Goal: Information Seeking & Learning: Learn about a topic

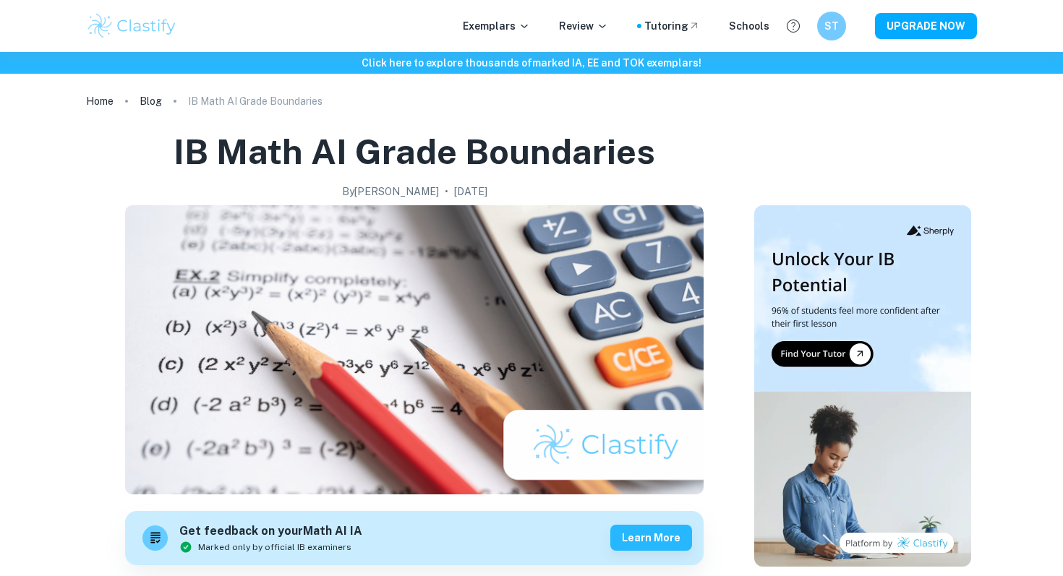
click at [471, 20] on div "Exemplars Review Tutoring Schools ST UPGRADE NOW" at bounding box center [531, 26] width 925 height 29
click at [513, 35] on div "Exemplars Review Tutoring Schools ST UPGRADE NOW" at bounding box center [531, 26] width 925 height 29
click at [510, 33] on p "Exemplars" at bounding box center [496, 26] width 67 height 16
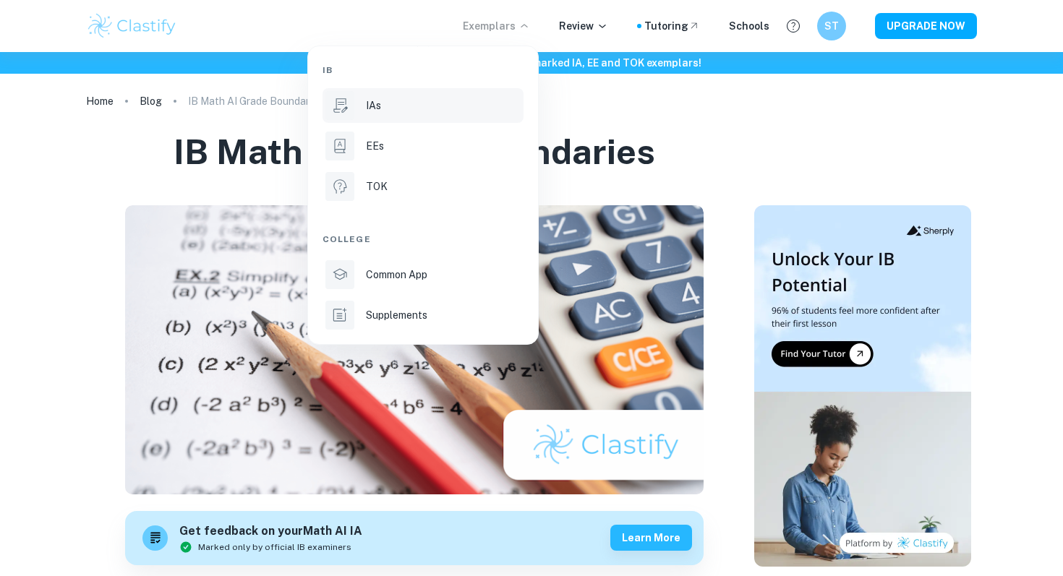
click at [381, 108] on div "IAs" at bounding box center [443, 106] width 155 height 16
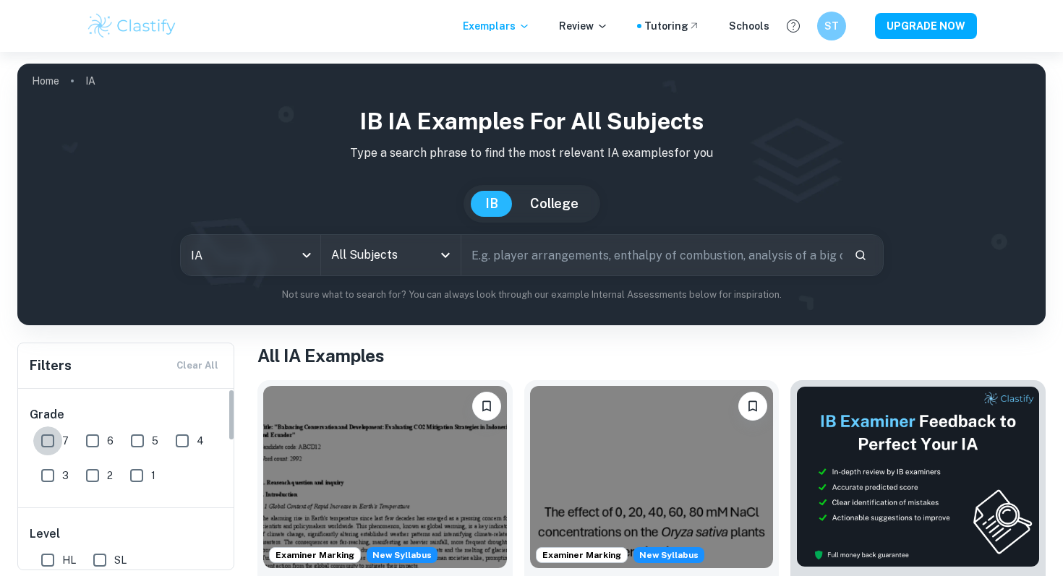
click at [56, 437] on input "7" at bounding box center [47, 441] width 29 height 29
checkbox input "true"
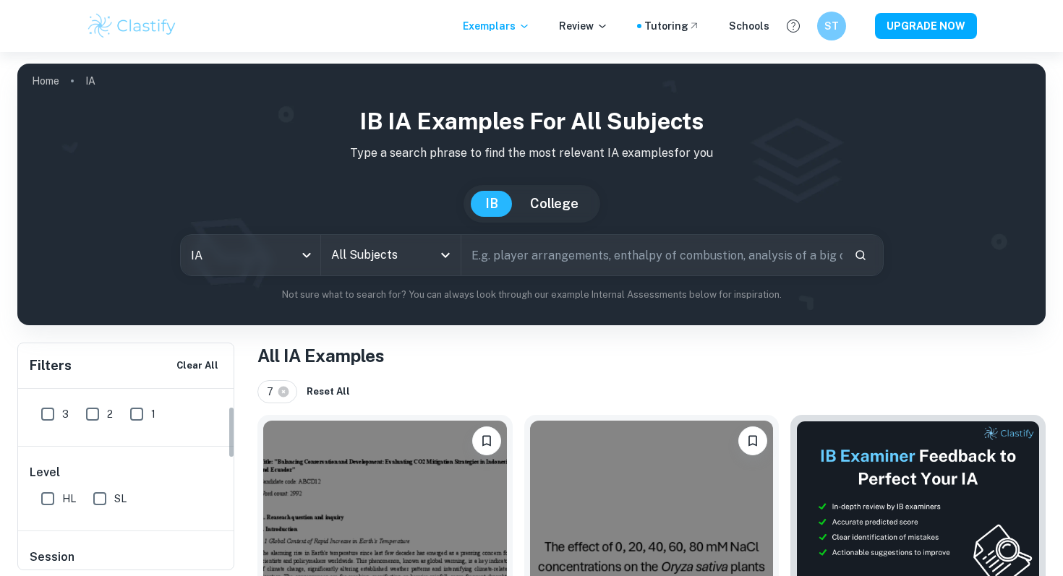
click at [56, 493] on input "HL" at bounding box center [47, 498] width 29 height 29
checkbox input "true"
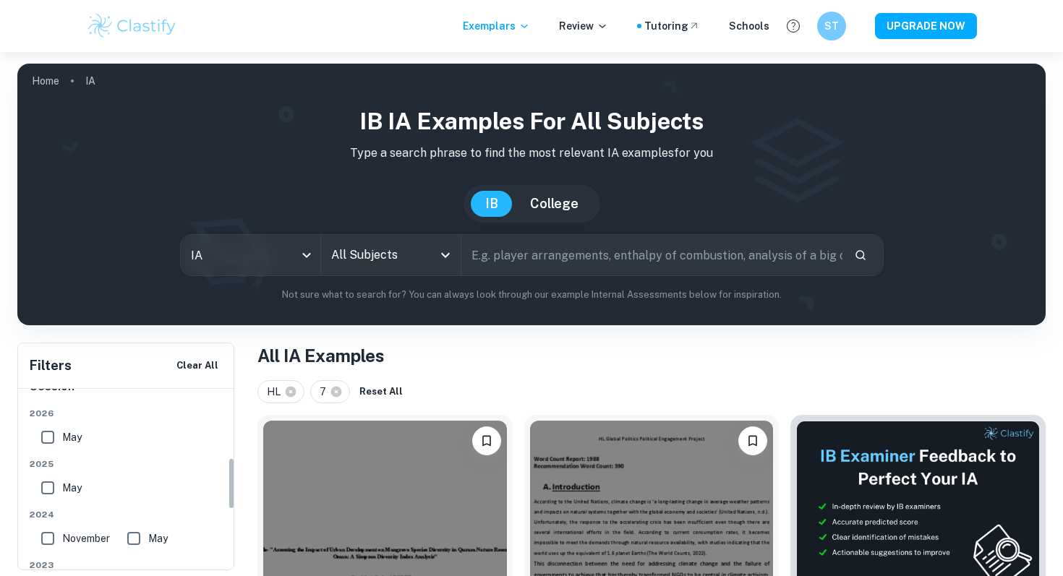
scroll to position [238, 0]
click at [46, 432] on input "May" at bounding box center [47, 431] width 29 height 29
checkbox input "true"
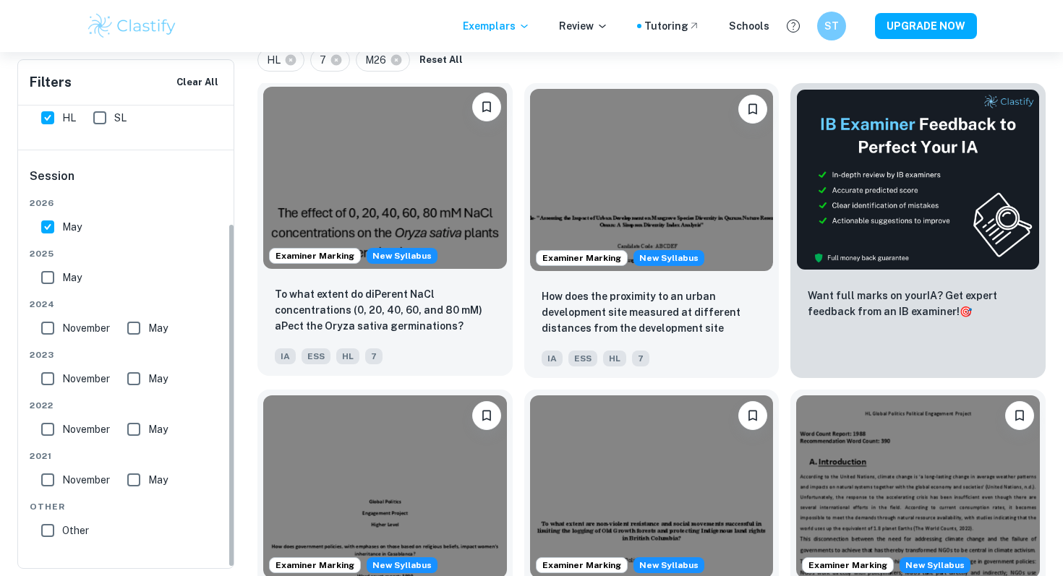
scroll to position [748, 0]
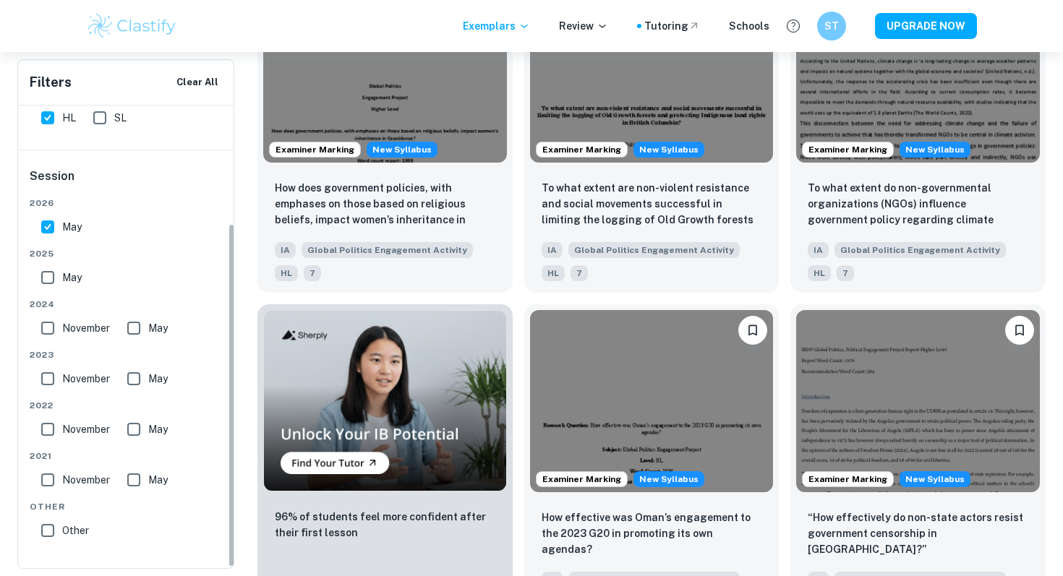
click at [44, 271] on input "May" at bounding box center [47, 277] width 29 height 29
checkbox input "true"
click at [44, 226] on input "May" at bounding box center [47, 227] width 29 height 29
checkbox input "false"
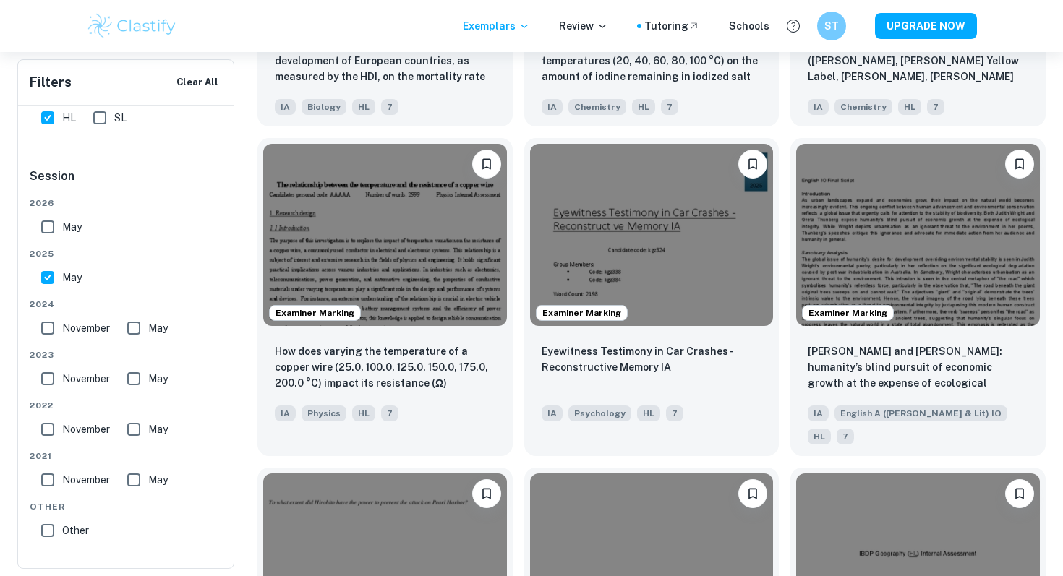
scroll to position [1576, 0]
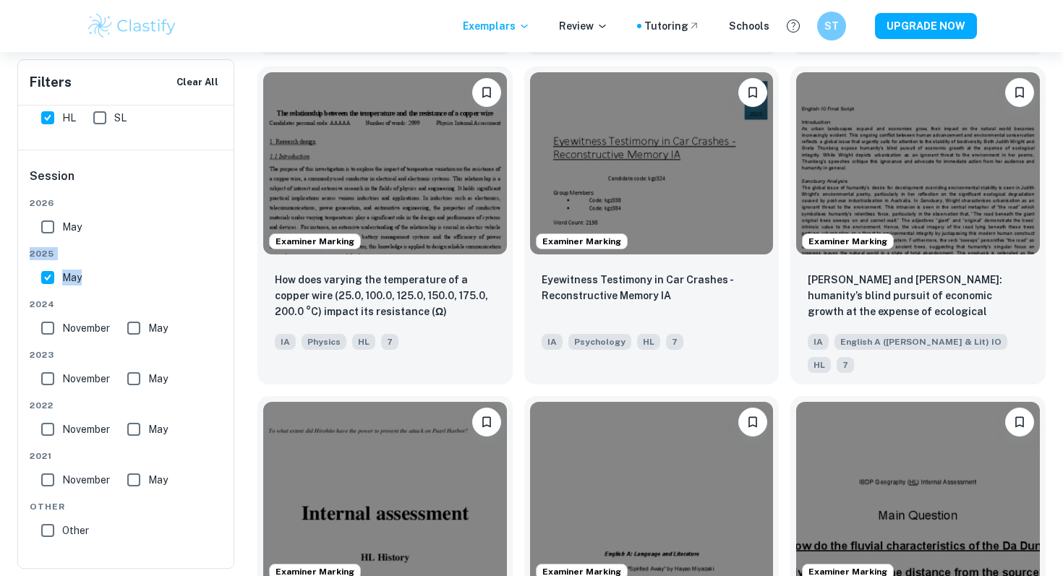
drag, startPoint x: 149, startPoint y: 227, endPoint x: 149, endPoint y: 265, distance: 37.6
click at [149, 265] on div "[DATE] [DATE] [DATE] May [DATE] May [DATE] May [DATE] May Other Other" at bounding box center [127, 374] width 194 height 354
click at [149, 265] on div "May" at bounding box center [135, 274] width 200 height 35
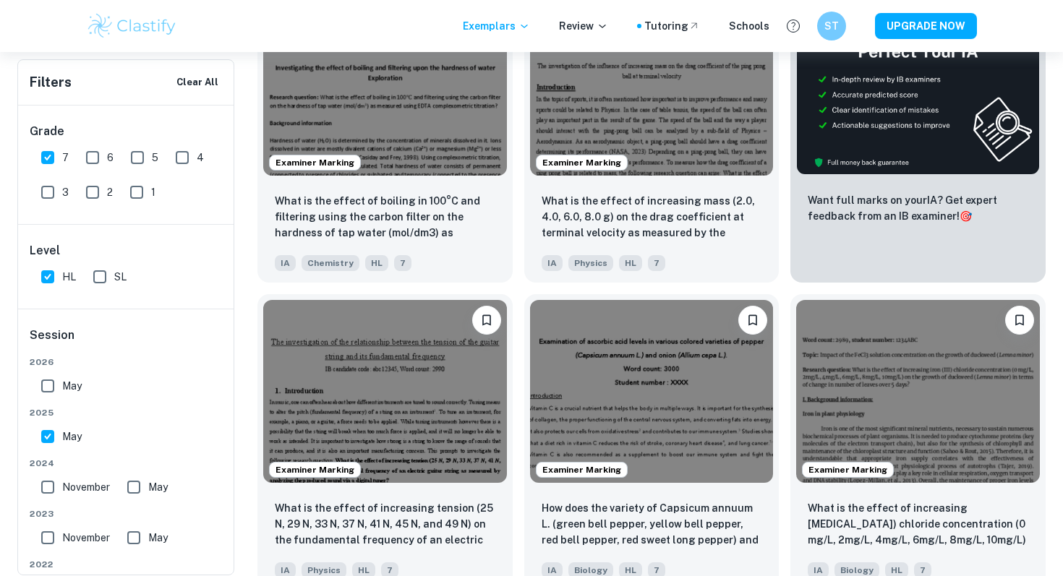
scroll to position [0, 0]
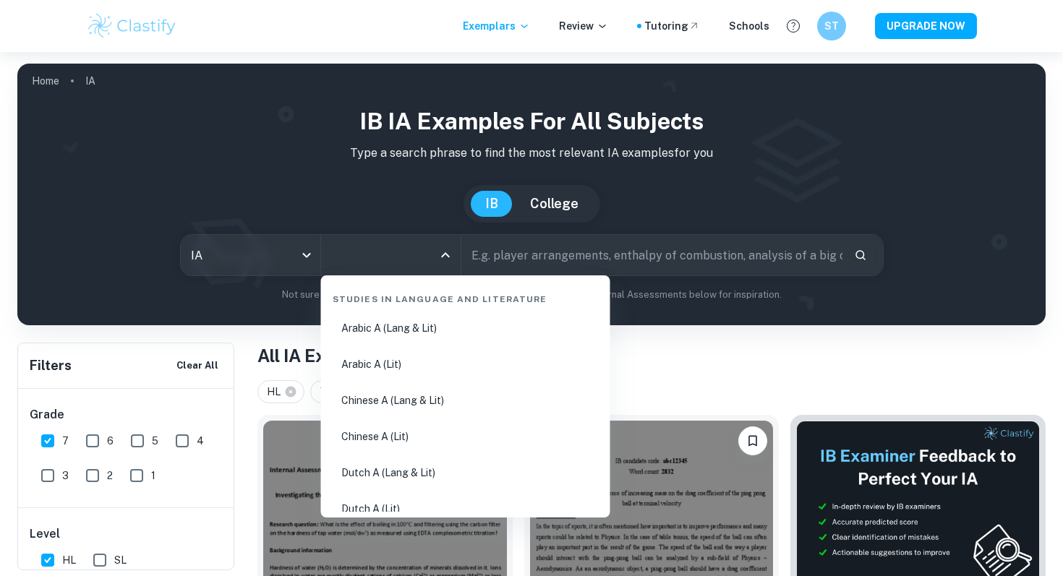
click at [398, 253] on input "All Subjects" at bounding box center [380, 254] width 105 height 27
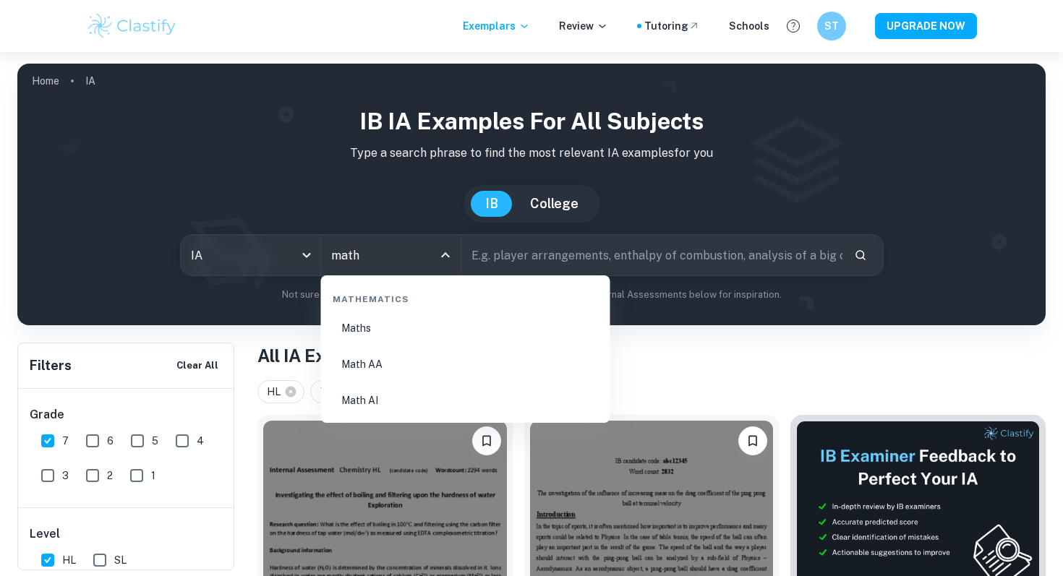
click at [387, 399] on li "Math AI" at bounding box center [466, 400] width 278 height 33
type input "Math AI"
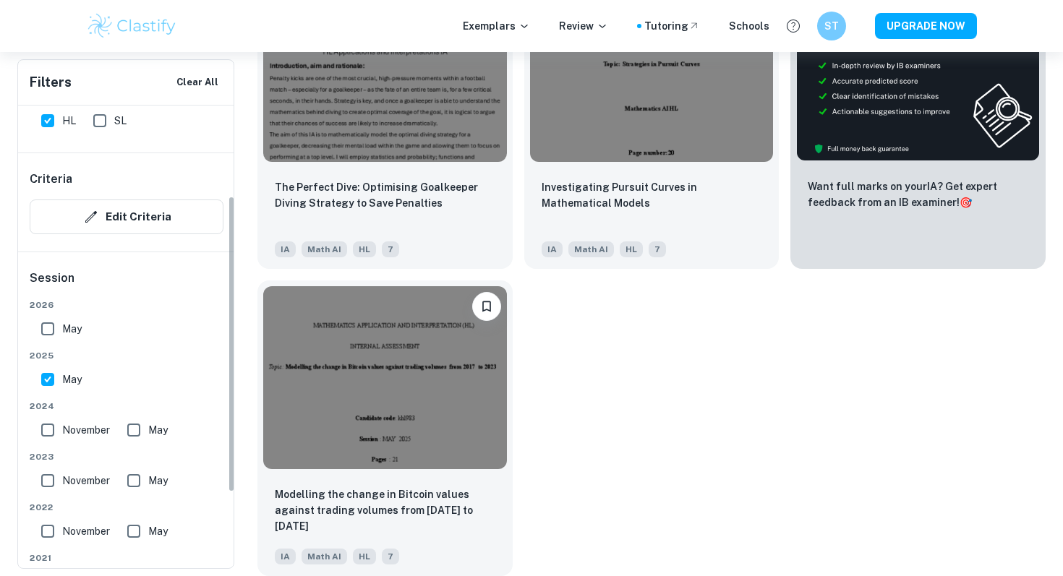
scroll to position [180, 0]
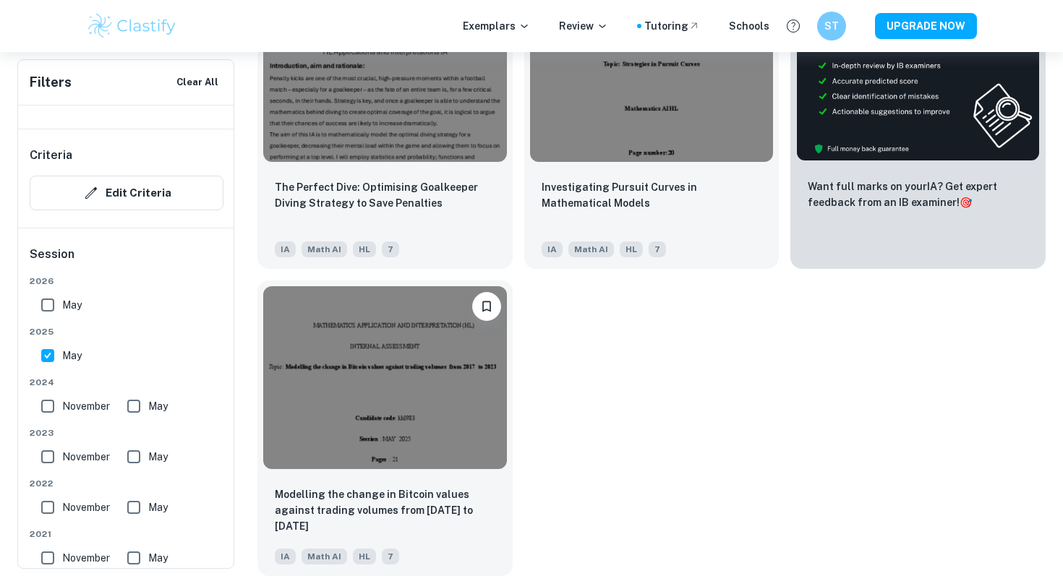
click at [74, 401] on span "November" at bounding box center [86, 406] width 48 height 16
click at [62, 401] on input "November" at bounding box center [47, 406] width 29 height 29
checkbox input "true"
click at [124, 407] on input "May" at bounding box center [133, 406] width 29 height 29
checkbox input "true"
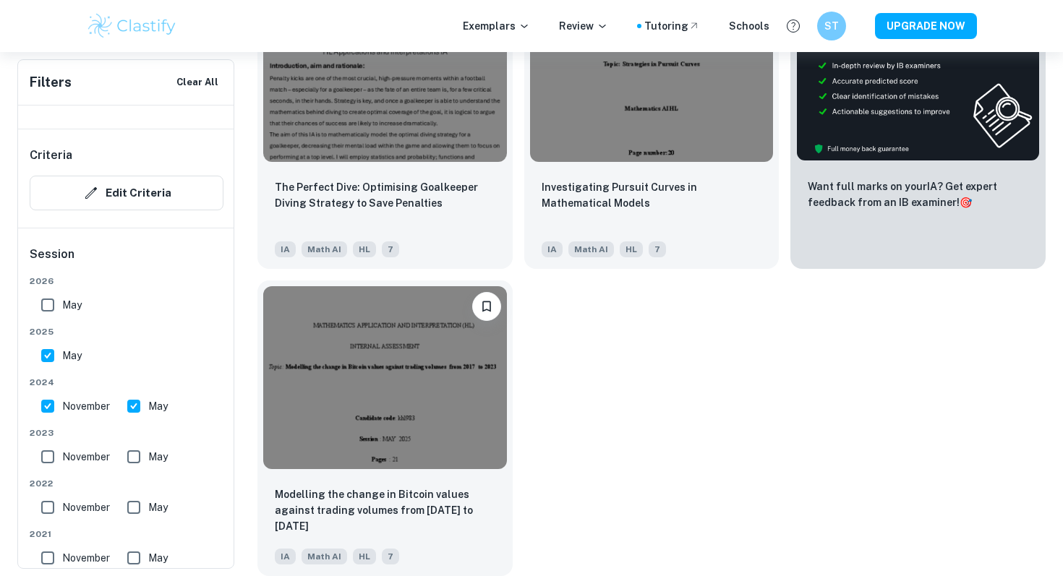
click at [125, 449] on input "May" at bounding box center [133, 456] width 29 height 29
checkbox input "true"
click at [69, 455] on span "November" at bounding box center [86, 457] width 48 height 16
click at [62, 455] on input "November" at bounding box center [47, 456] width 29 height 29
checkbox input "true"
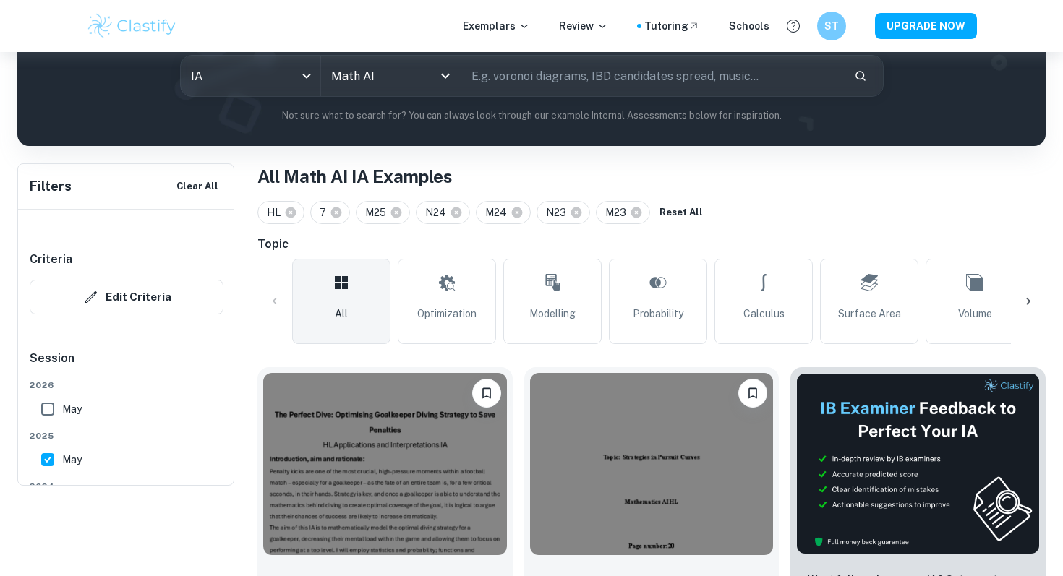
scroll to position [0, 0]
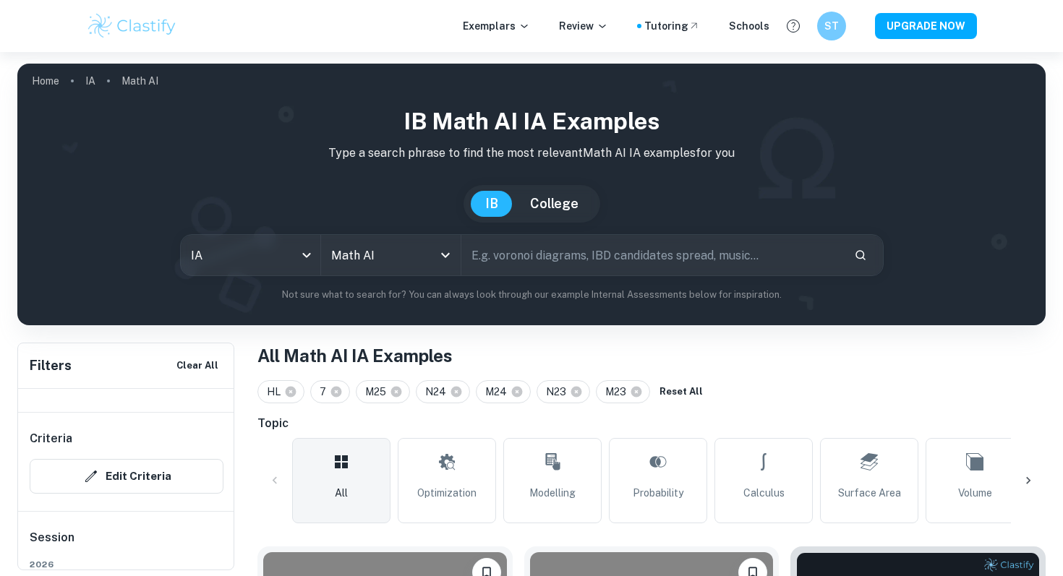
click at [523, 259] on input "text" at bounding box center [651, 255] width 381 height 40
type input "graph theory"
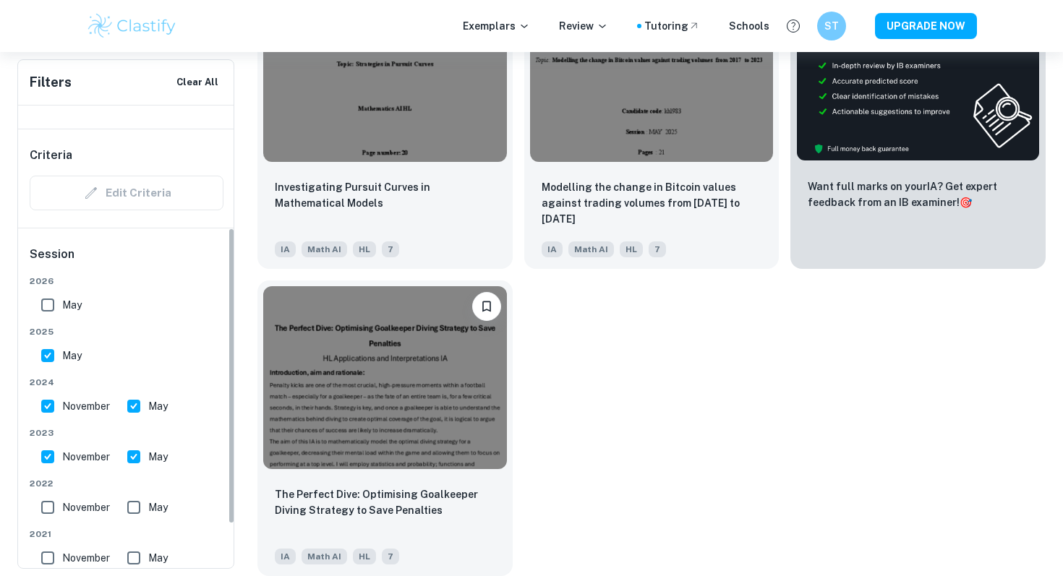
scroll to position [225, 0]
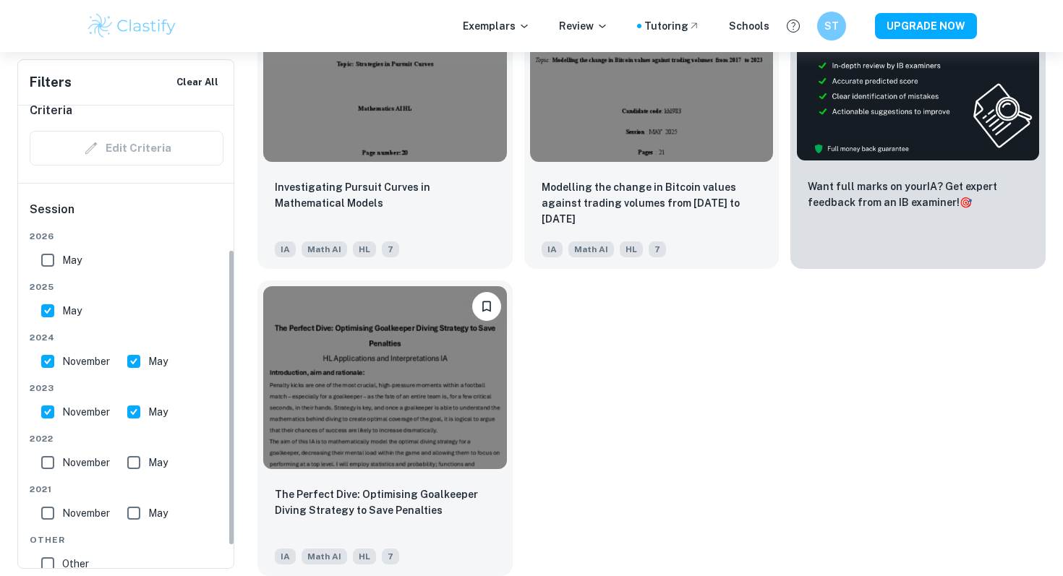
click at [85, 474] on label "November" at bounding box center [71, 462] width 77 height 29
click at [62, 474] on input "November" at bounding box center [47, 462] width 29 height 29
checkbox input "true"
click at [85, 513] on span "November" at bounding box center [86, 513] width 48 height 16
click at [62, 513] on input "November" at bounding box center [47, 513] width 29 height 29
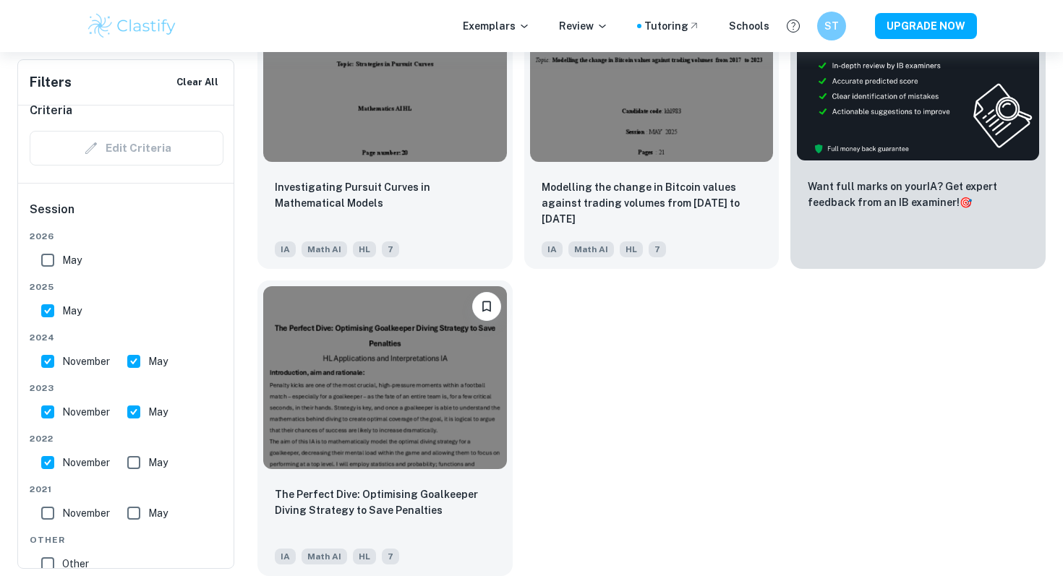
checkbox input "true"
click at [147, 452] on input "May" at bounding box center [133, 462] width 29 height 29
checkbox input "true"
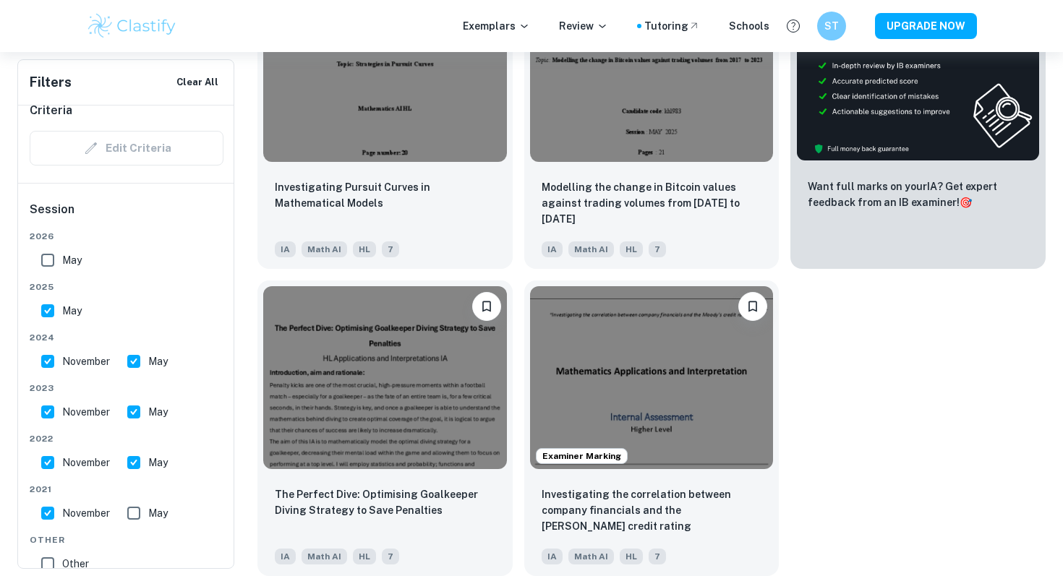
click at [134, 546] on div "Other" at bounding box center [135, 561] width 200 height 35
click at [134, 518] on input "May" at bounding box center [133, 513] width 29 height 29
checkbox input "true"
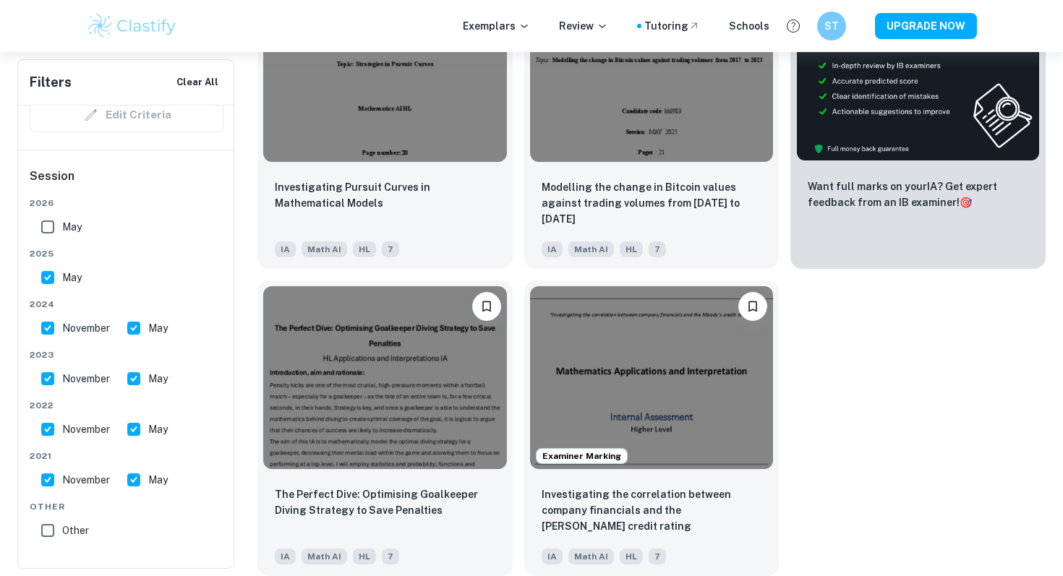
click at [75, 526] on span "Other" at bounding box center [75, 531] width 27 height 16
click at [62, 526] on input "Other" at bounding box center [47, 530] width 29 height 29
checkbox input "true"
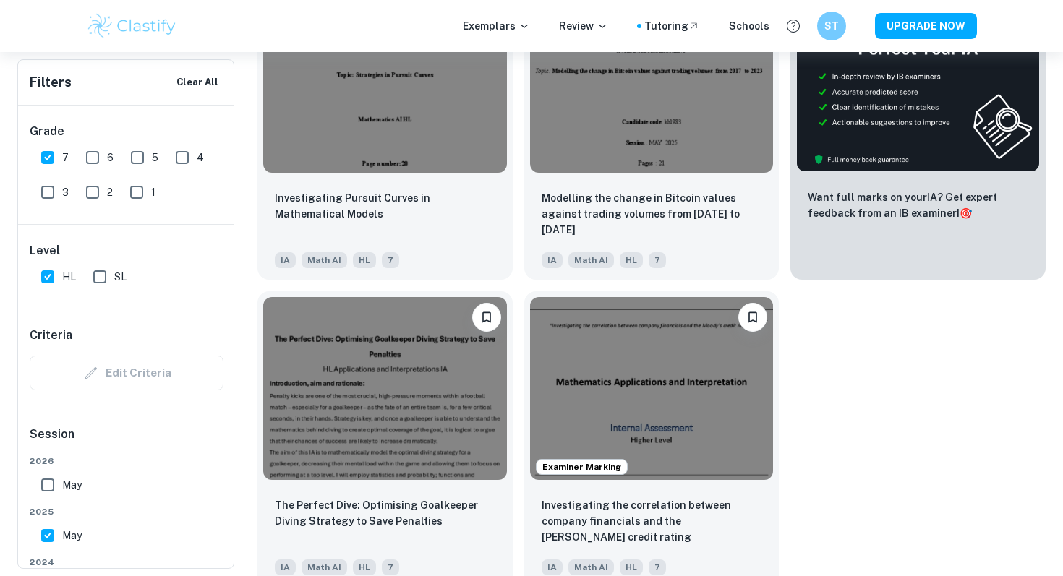
scroll to position [560, 0]
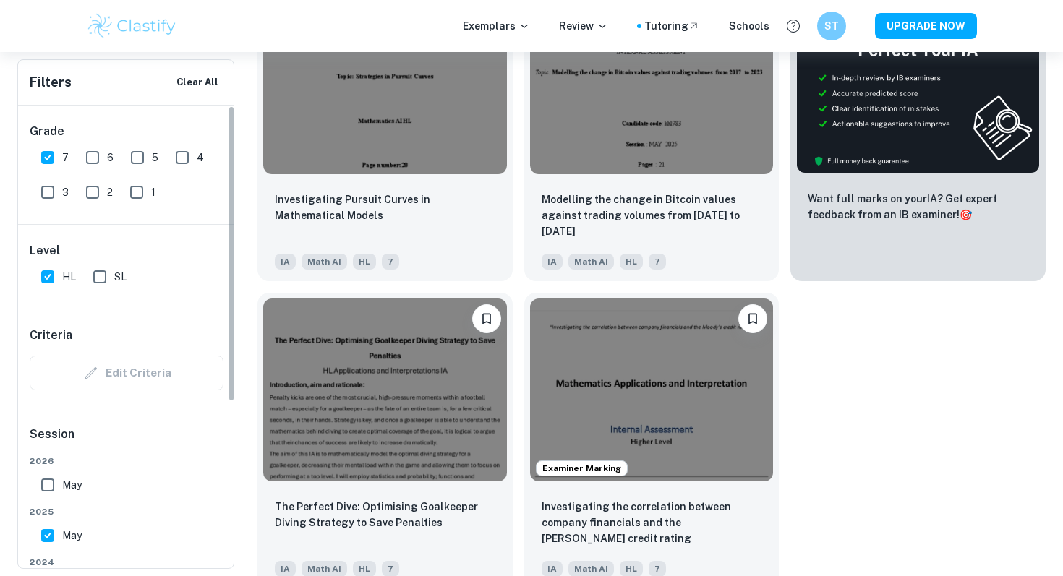
click at [118, 161] on div "6" at bounding box center [102, 154] width 45 height 35
click at [113, 160] on div "6" at bounding box center [102, 154] width 45 height 35
click at [97, 161] on input "6" at bounding box center [92, 157] width 29 height 29
checkbox input "true"
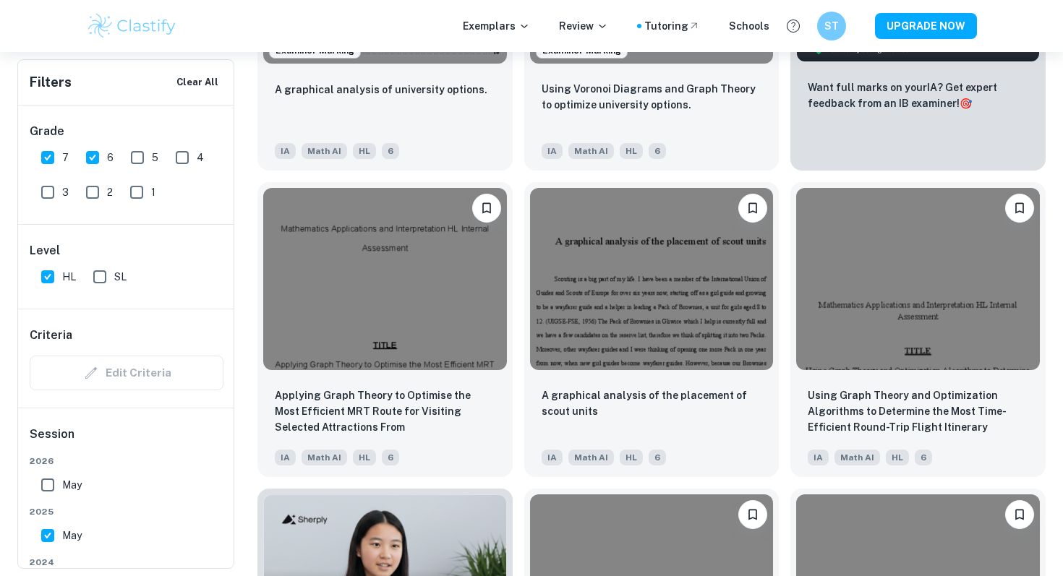
scroll to position [701, 0]
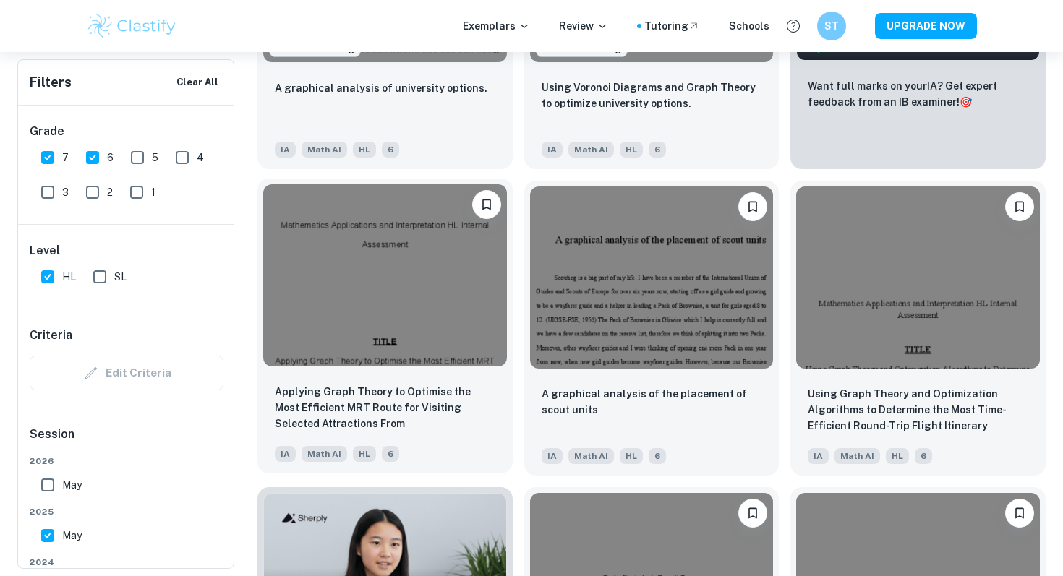
click at [348, 295] on img at bounding box center [385, 275] width 244 height 182
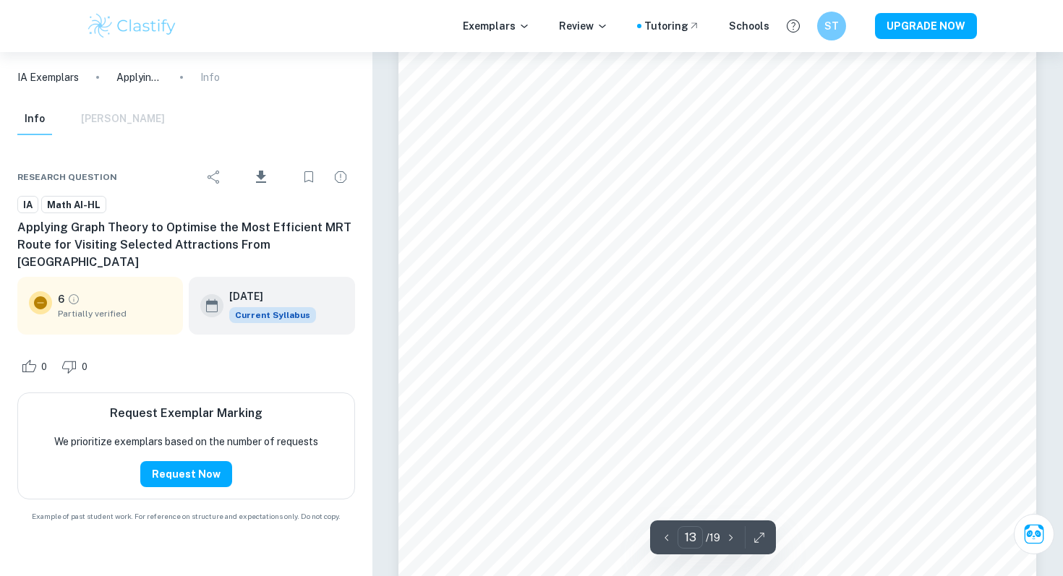
scroll to position [10322, 0]
click at [77, 307] on span "Partially verified" at bounding box center [115, 313] width 114 height 13
type input "1"
